Goal: Information Seeking & Learning: Learn about a topic

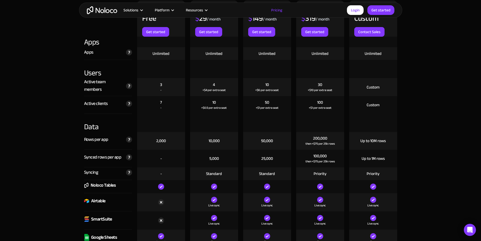
scroll to position [581, 0]
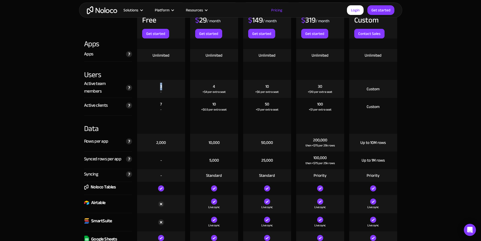
drag, startPoint x: 163, startPoint y: 88, endPoint x: 150, endPoint y: 85, distance: 13.2
click at [157, 85] on div "3 -" at bounding box center [161, 89] width 48 height 18
click at [159, 56] on div "Unlimited" at bounding box center [160, 56] width 17 height 6
drag, startPoint x: 159, startPoint y: 145, endPoint x: 166, endPoint y: 144, distance: 6.8
click at [166, 144] on div "2,000" at bounding box center [161, 143] width 48 height 18
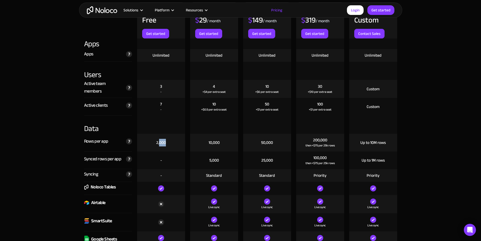
click at [166, 144] on div "2,000" at bounding box center [161, 143] width 48 height 18
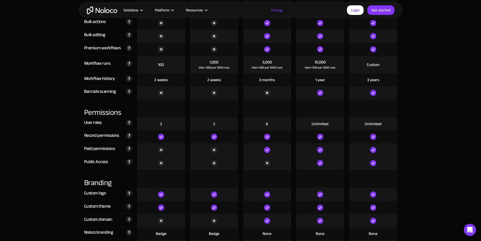
scroll to position [1060, 0]
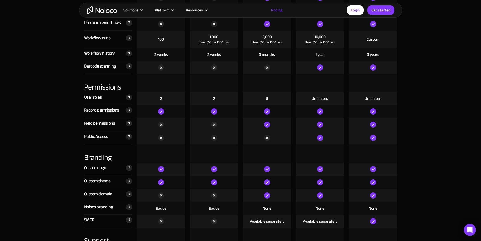
click at [162, 111] on img at bounding box center [161, 111] width 6 height 6
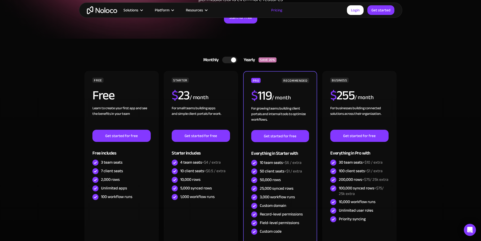
scroll to position [112, 0]
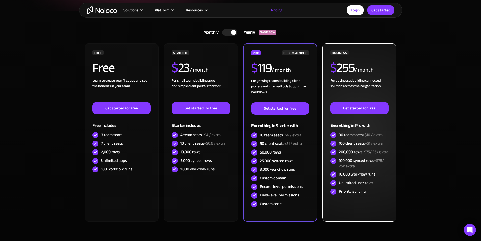
click at [375, 77] on div "$ 255 / month" at bounding box center [359, 69] width 58 height 16
click at [353, 70] on h2 "$ 255" at bounding box center [342, 67] width 24 height 13
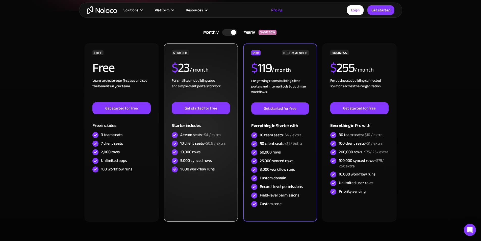
click at [217, 63] on div "$ 23 / month" at bounding box center [201, 69] width 58 height 16
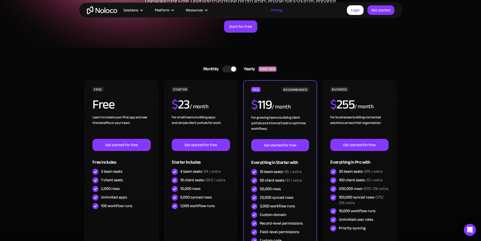
scroll to position [57, 0]
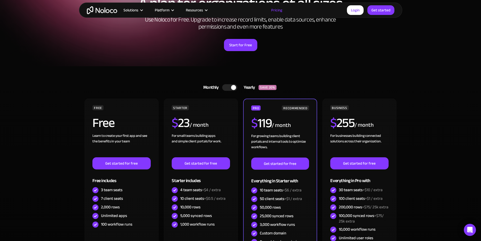
click at [226, 87] on div at bounding box center [229, 87] width 15 height 7
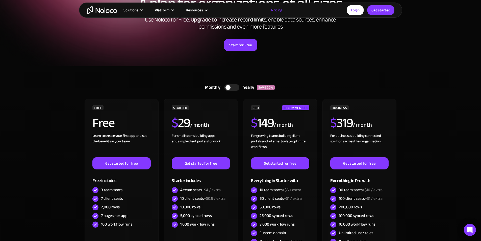
click at [232, 86] on div at bounding box center [231, 87] width 15 height 7
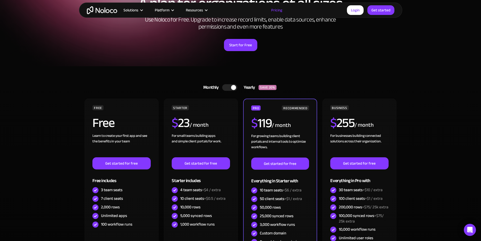
scroll to position [75, 0]
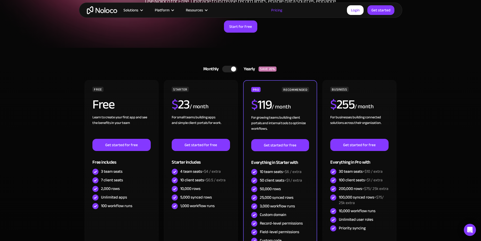
click at [229, 71] on div at bounding box center [229, 69] width 15 height 7
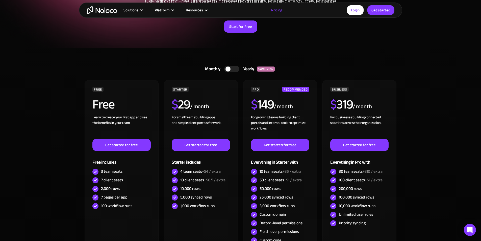
click at [232, 70] on div at bounding box center [231, 69] width 15 height 7
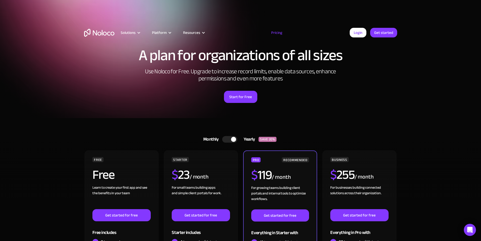
scroll to position [0, 0]
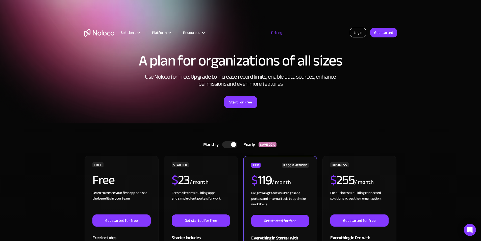
click at [359, 28] on link "Login" at bounding box center [358, 33] width 17 height 10
click at [356, 33] on link "Login" at bounding box center [358, 33] width 17 height 10
